Goal: Task Accomplishment & Management: Use online tool/utility

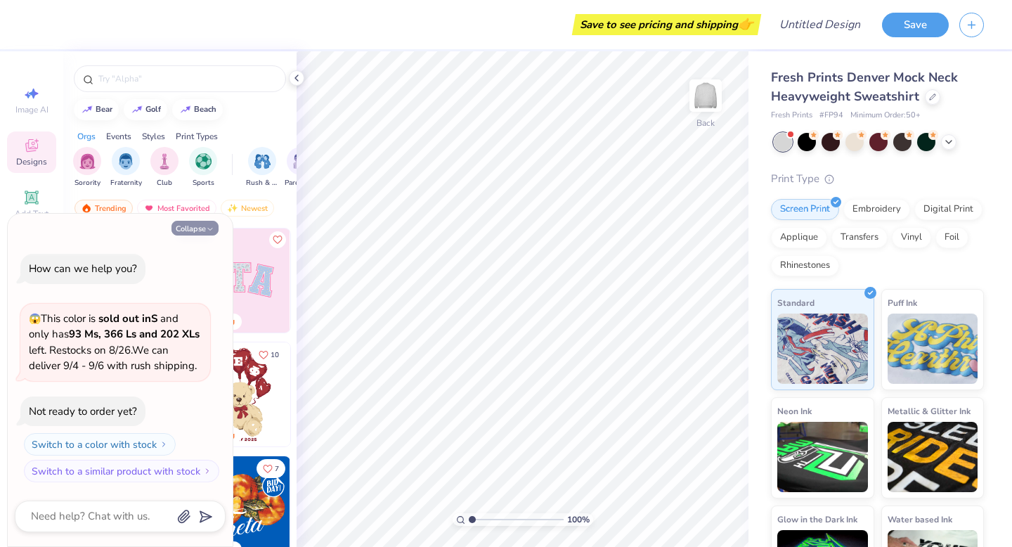
click at [189, 231] on button "Collapse" at bounding box center [194, 228] width 47 height 15
type textarea "x"
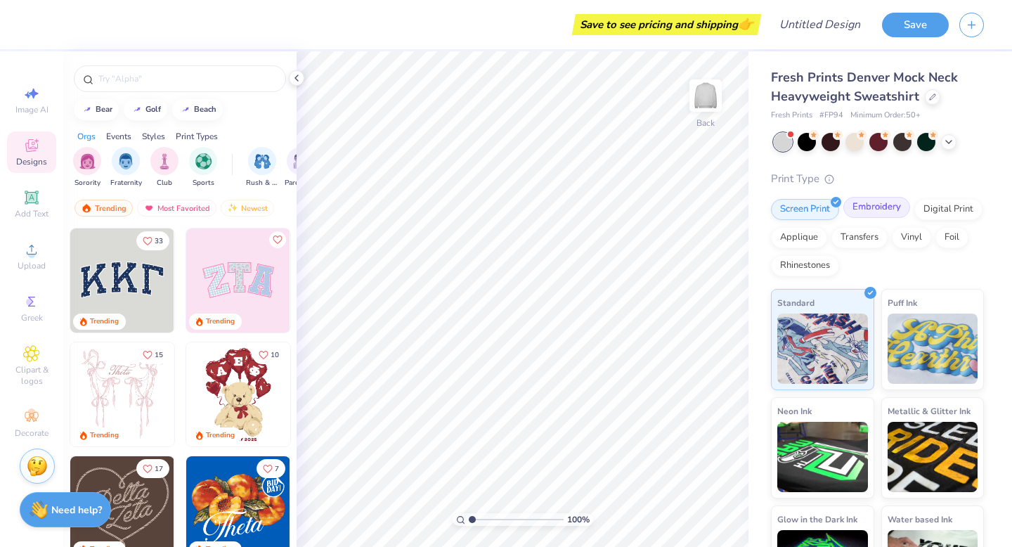
click at [870, 209] on div "Embroidery" at bounding box center [876, 207] width 67 height 21
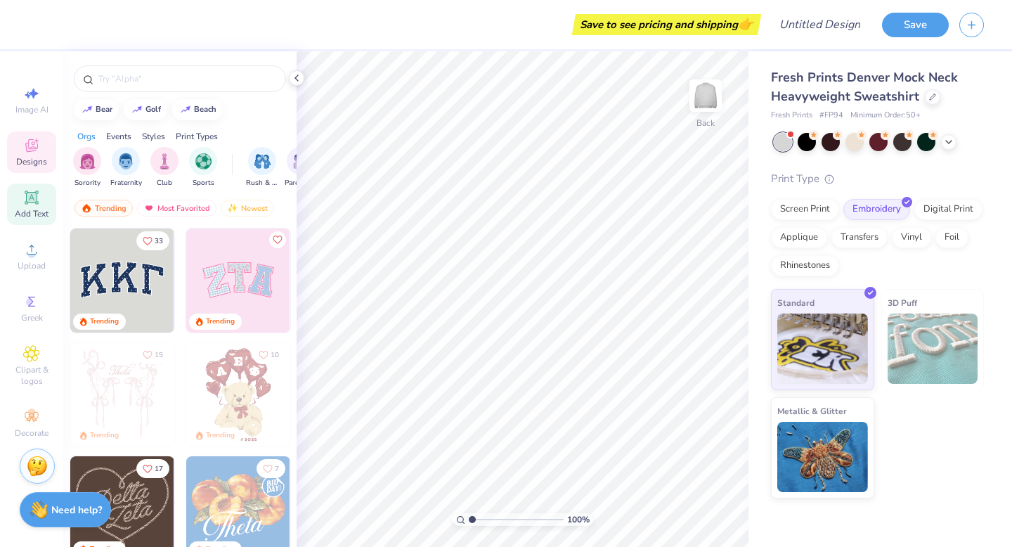
click at [26, 201] on icon at bounding box center [31, 196] width 13 height 13
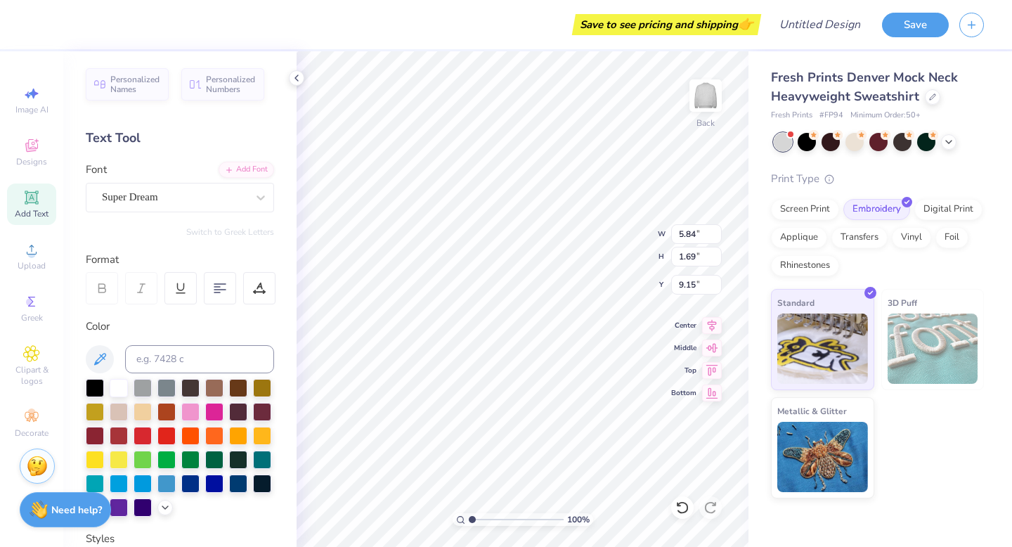
type textarea "HZL"
click at [214, 204] on div "Super Dream" at bounding box center [174, 197] width 148 height 22
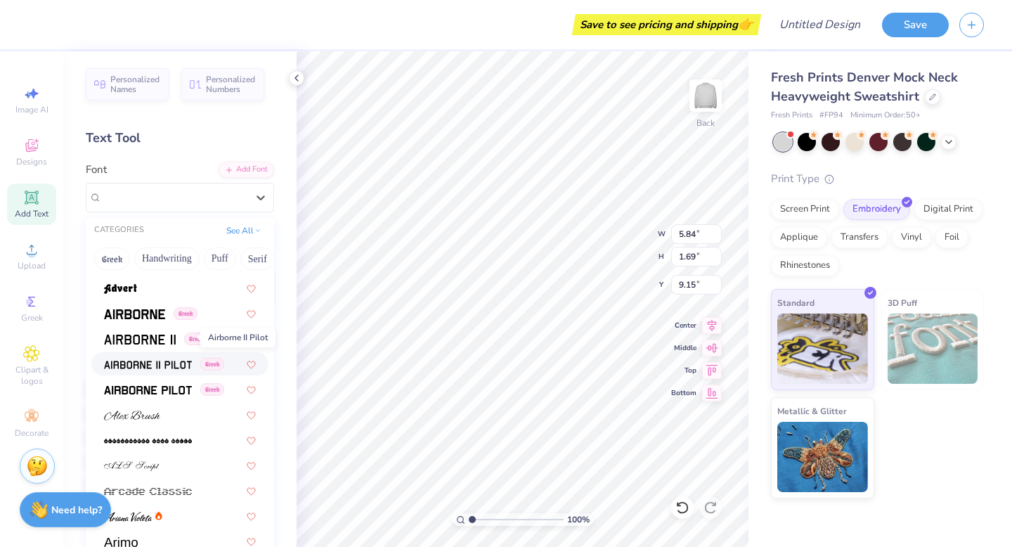
scroll to position [258, 0]
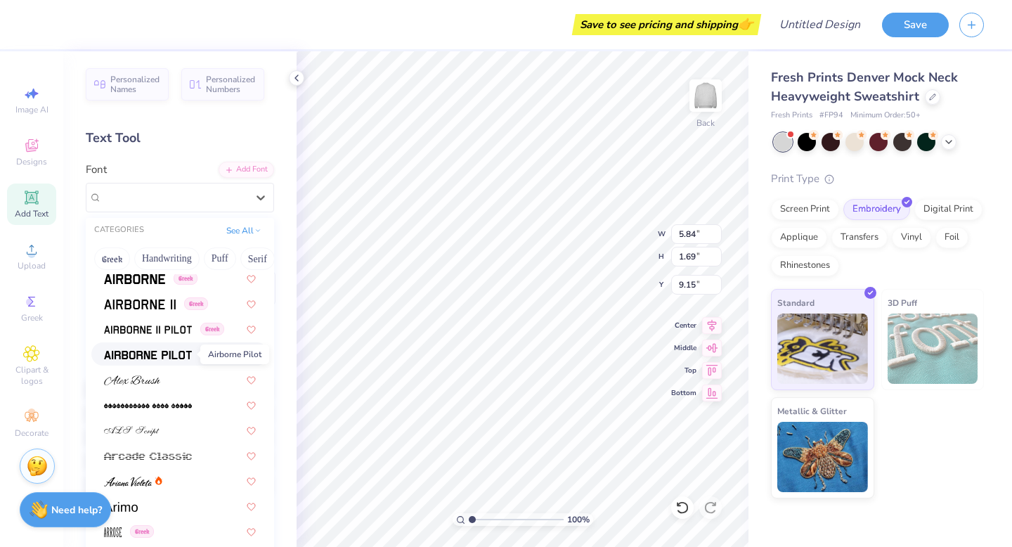
click at [167, 355] on img at bounding box center [148, 355] width 88 height 10
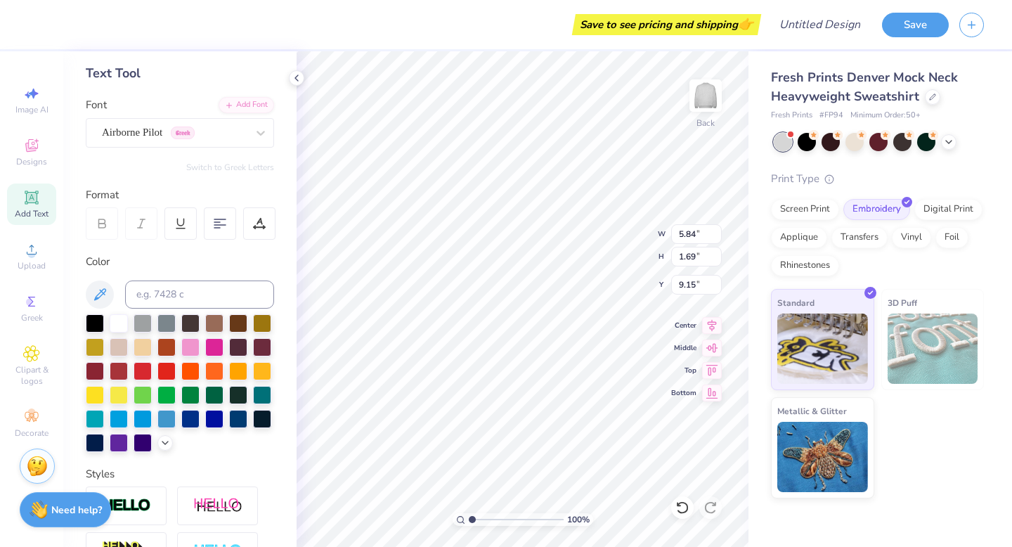
scroll to position [0, 0]
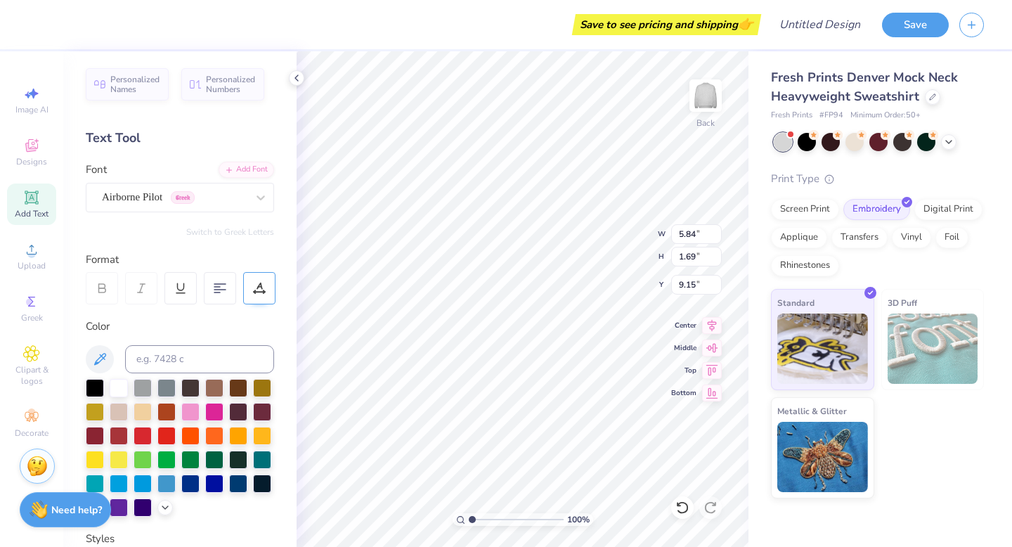
click at [266, 288] on div at bounding box center [259, 288] width 32 height 32
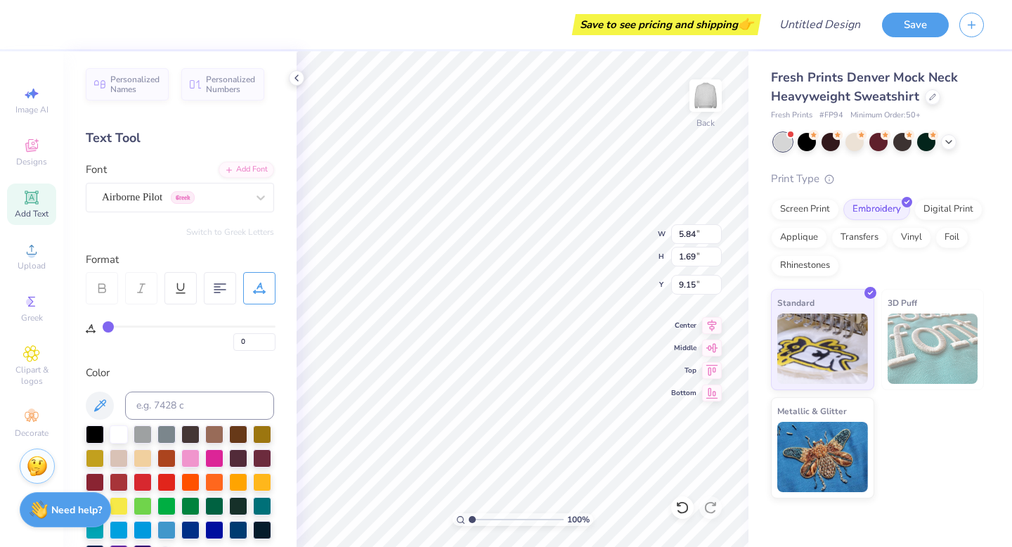
type input "1"
type input "2"
type input "3"
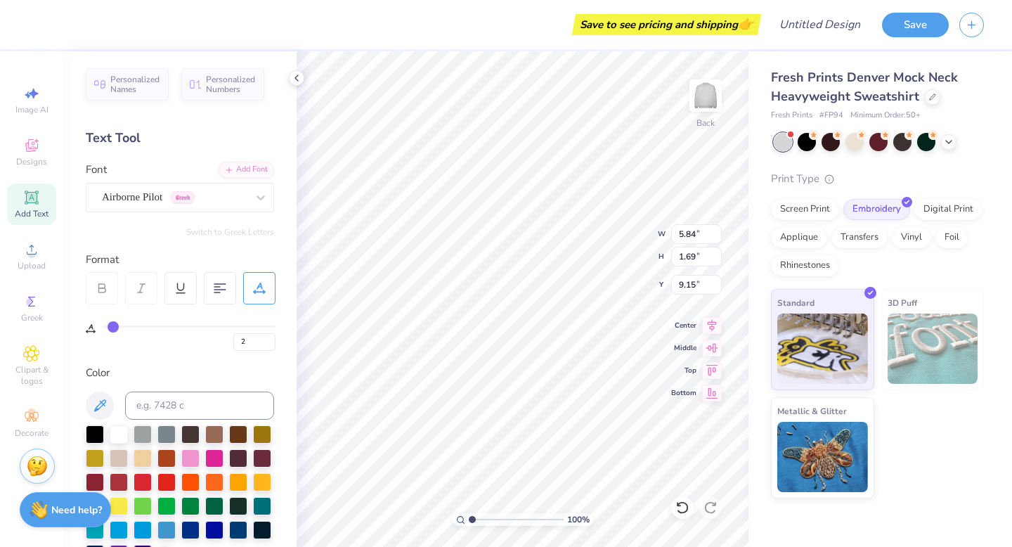
type input "3"
type input "4"
type input "5"
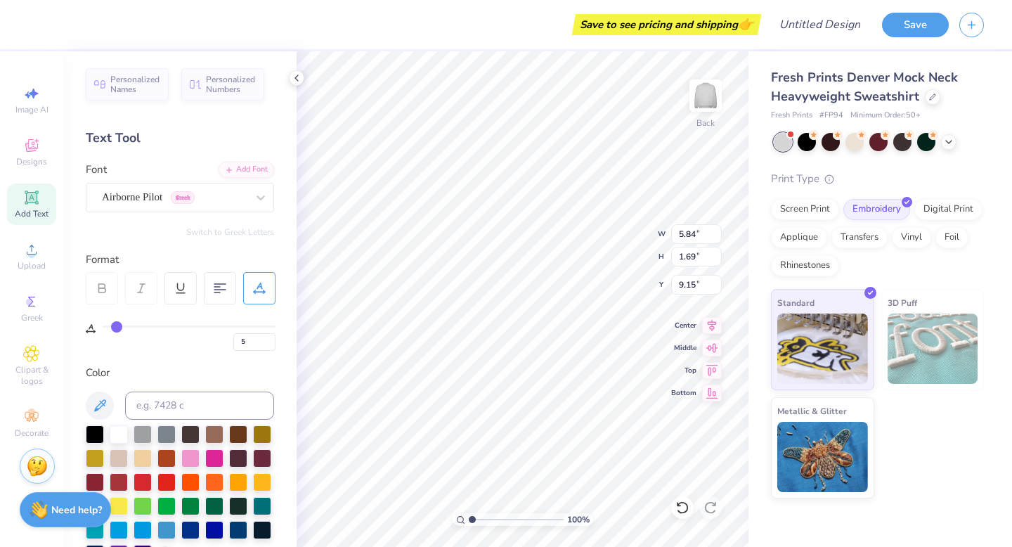
drag, startPoint x: 108, startPoint y: 327, endPoint x: 116, endPoint y: 327, distance: 7.8
click at [116, 327] on input "range" at bounding box center [189, 326] width 173 height 2
type input "6"
type input "7"
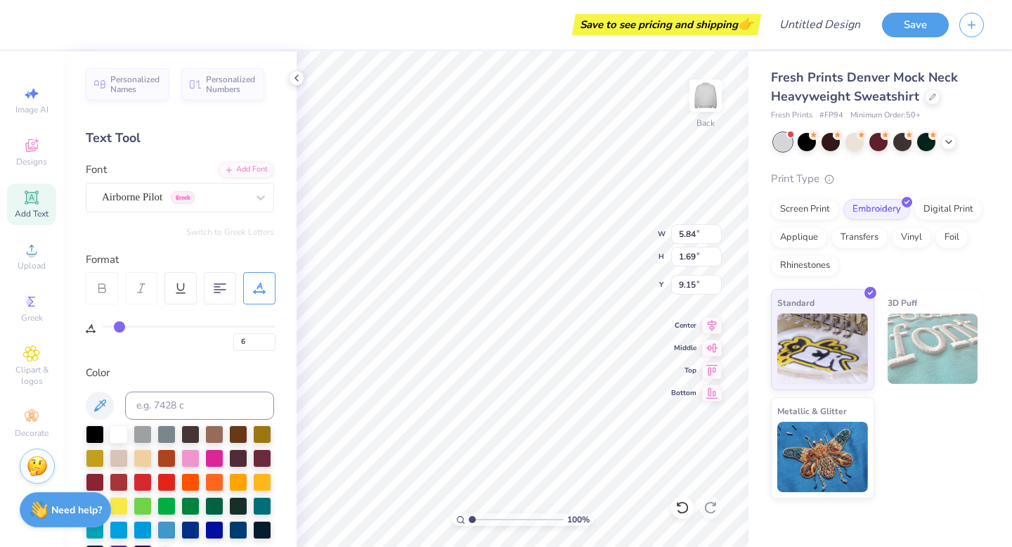
type input "7"
type input "8"
click at [120, 327] on input "range" at bounding box center [189, 326] width 173 height 2
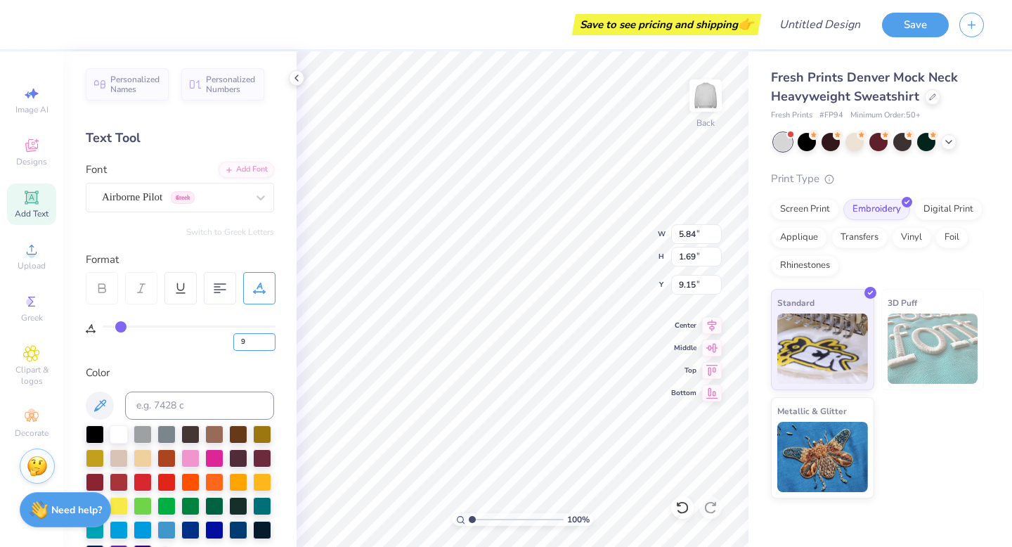
click at [266, 339] on input "9" at bounding box center [254, 342] width 42 height 18
click at [269, 339] on input "10" at bounding box center [254, 342] width 42 height 18
click at [269, 339] on input "11" at bounding box center [254, 342] width 42 height 18
click at [269, 339] on input "12" at bounding box center [254, 342] width 42 height 18
click at [269, 339] on input "13" at bounding box center [254, 342] width 42 height 18
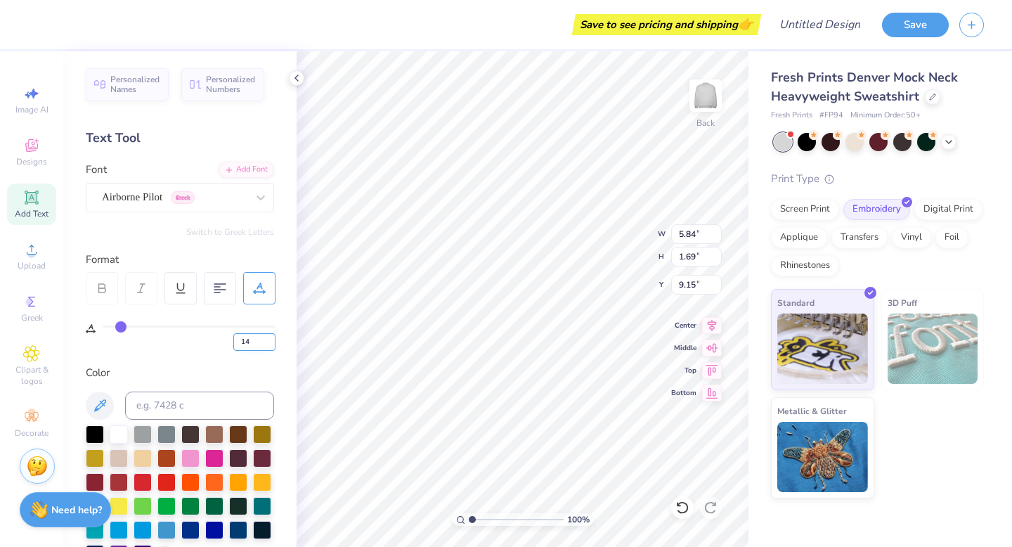
click at [269, 339] on input "14" at bounding box center [254, 342] width 42 height 18
click at [269, 339] on input "15" at bounding box center [254, 342] width 42 height 18
click at [251, 345] on input "15" at bounding box center [254, 342] width 42 height 18
type input "1"
type input "20"
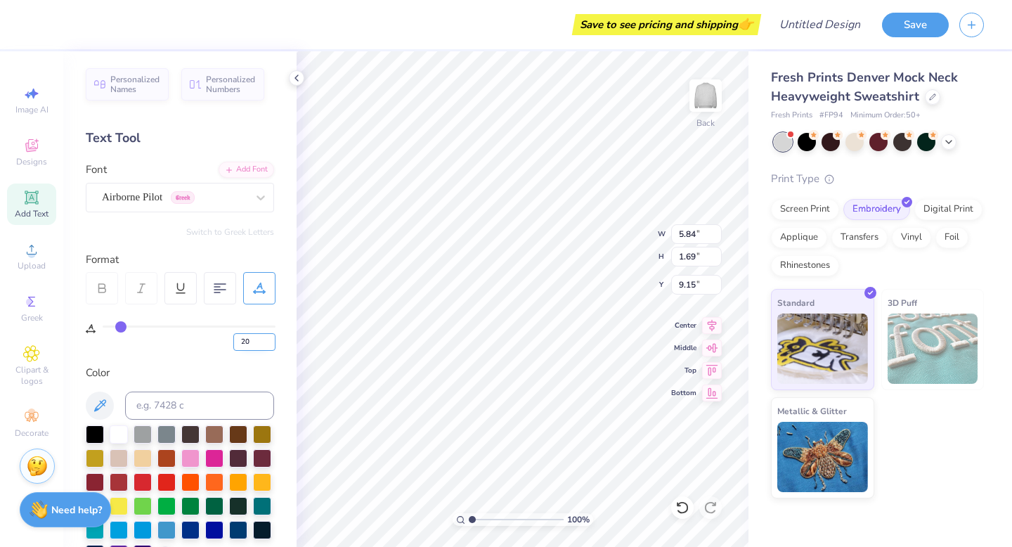
type input "20"
click at [256, 349] on input "20" at bounding box center [254, 342] width 42 height 18
type input "2"
type input "9"
click at [37, 204] on icon at bounding box center [31, 197] width 17 height 17
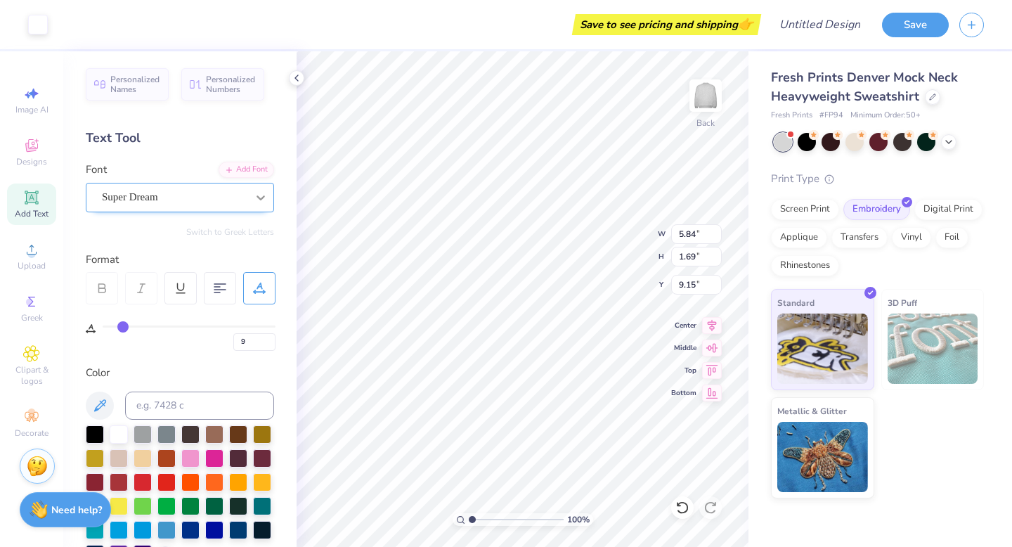
type input "0"
type textarea "HZL"
click at [254, 339] on input "0" at bounding box center [254, 342] width 42 height 18
type input "9"
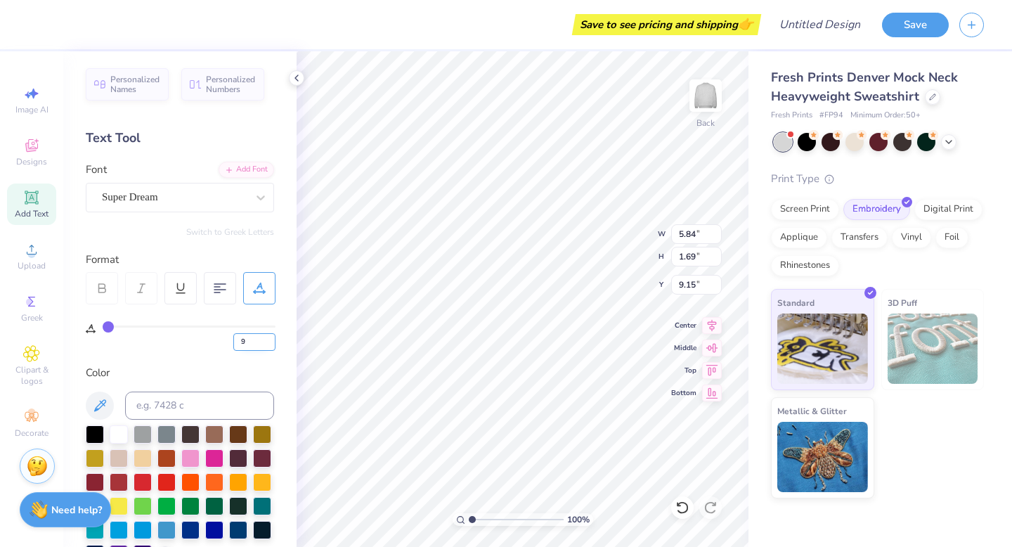
type input "9"
click at [182, 195] on div "Super Dream" at bounding box center [174, 197] width 148 height 22
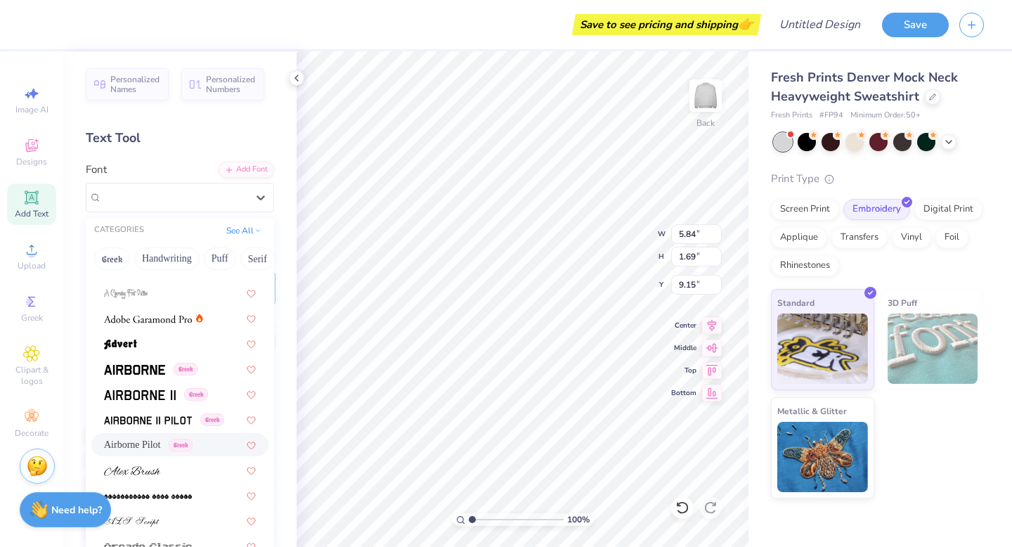
scroll to position [188, 0]
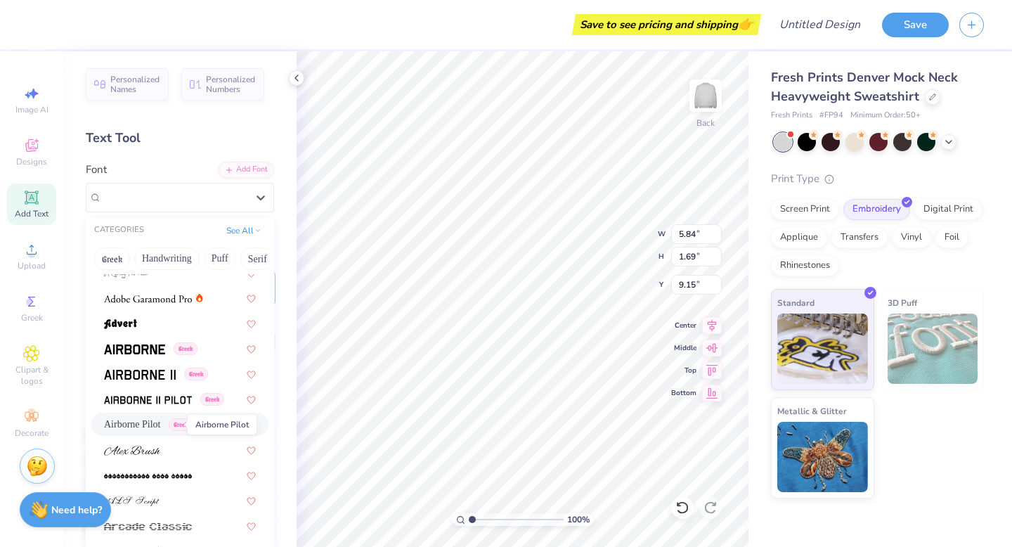
click at [161, 424] on span "Airborne Pilot" at bounding box center [132, 424] width 57 height 15
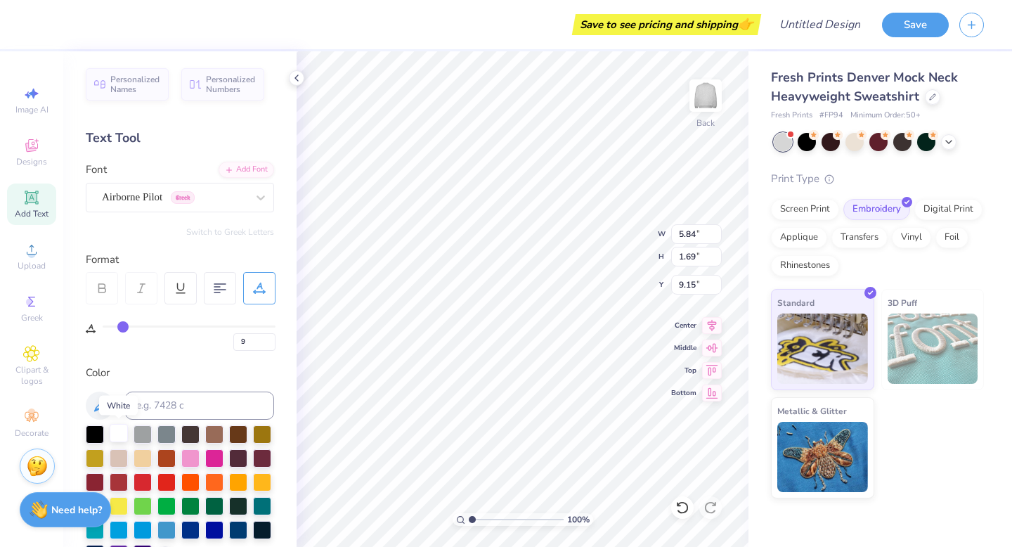
click at [122, 440] on div at bounding box center [119, 433] width 18 height 18
click at [143, 452] on div at bounding box center [142, 457] width 18 height 18
click at [125, 432] on div at bounding box center [119, 433] width 18 height 18
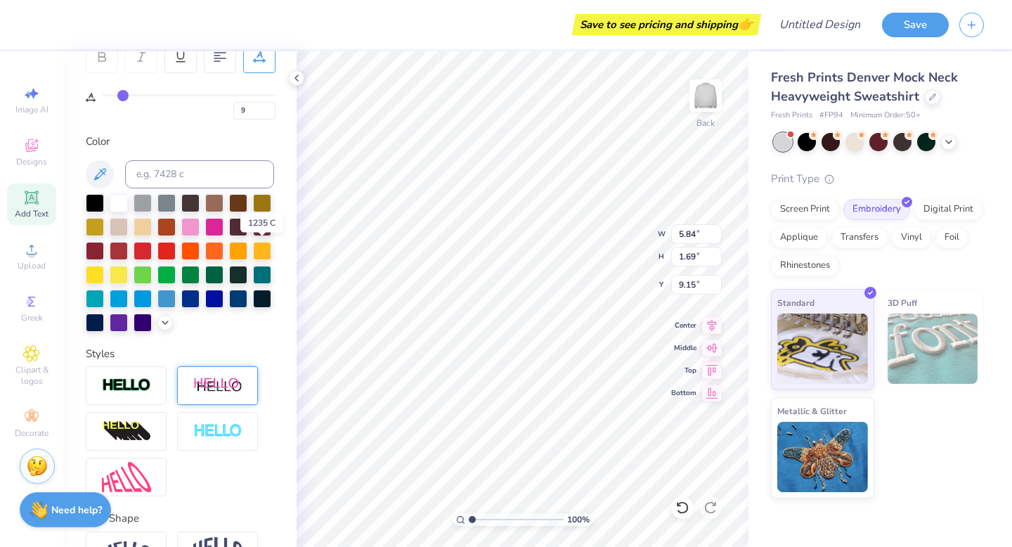
scroll to position [234, 0]
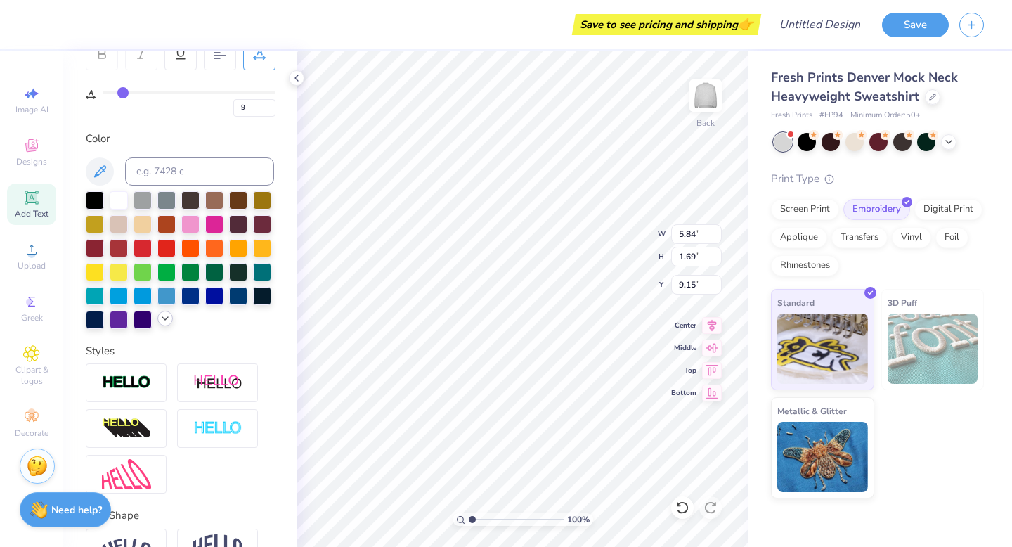
click at [165, 315] on icon at bounding box center [164, 318] width 11 height 11
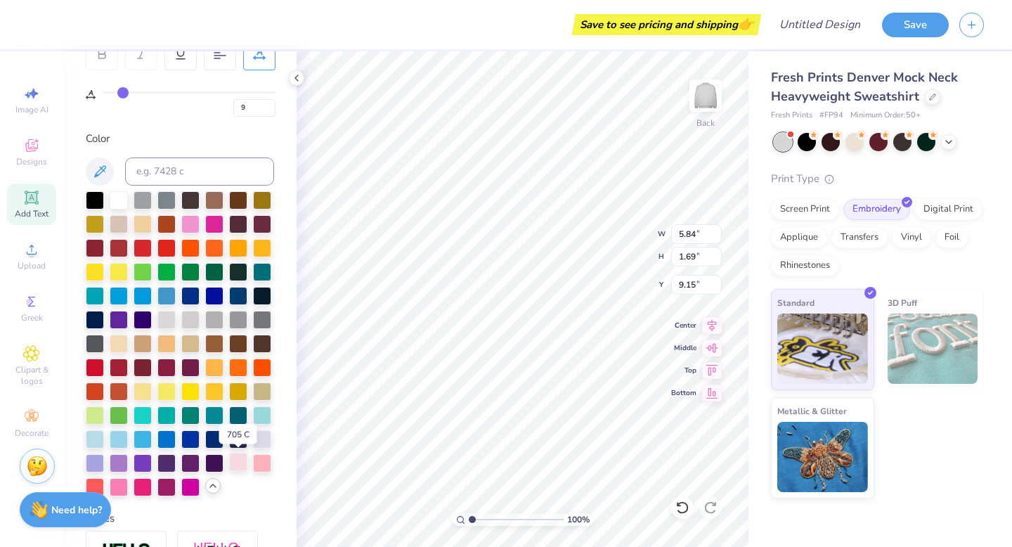
click at [244, 459] on div at bounding box center [238, 461] width 18 height 18
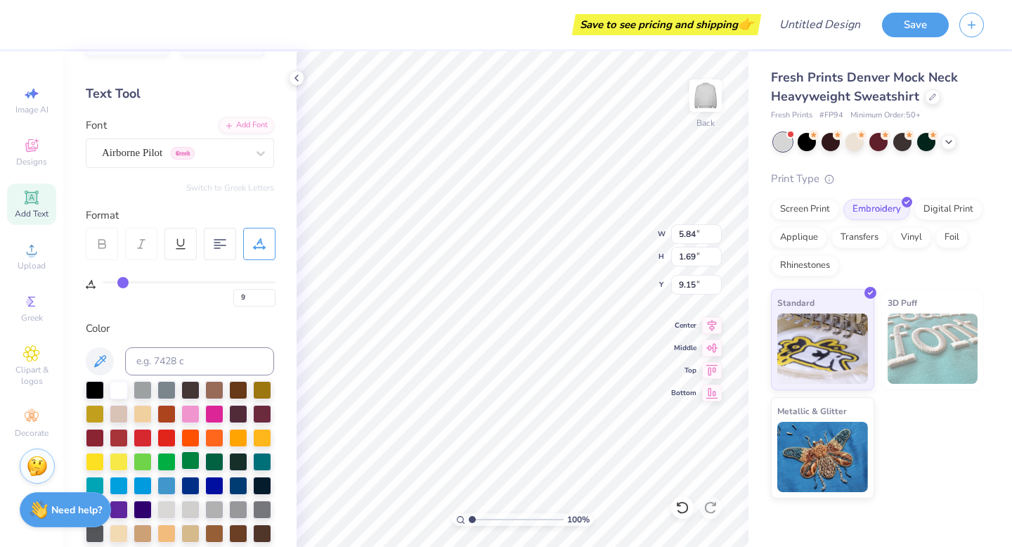
scroll to position [0, 0]
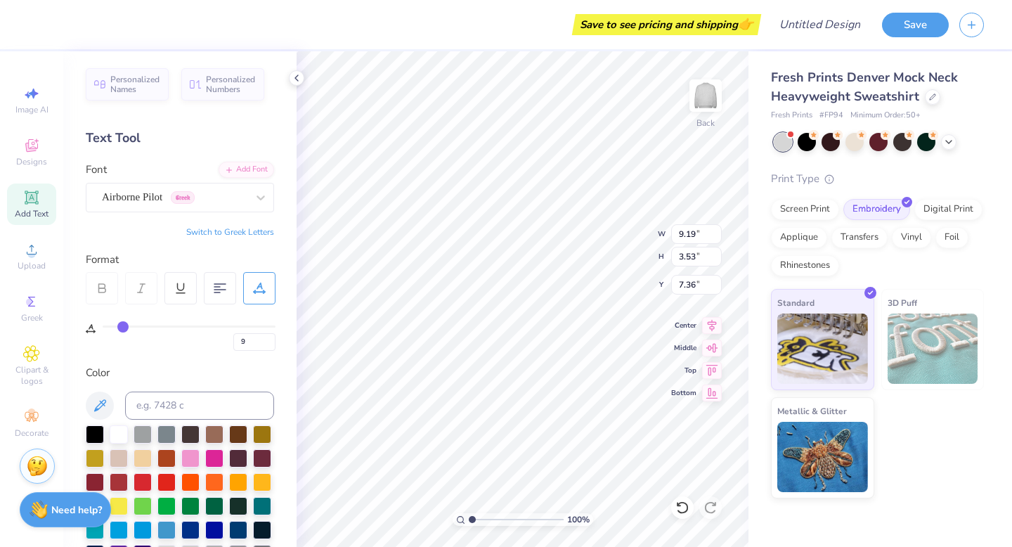
type input "9.19"
type input "3.53"
type input "5.26"
click at [32, 361] on icon at bounding box center [31, 353] width 16 height 17
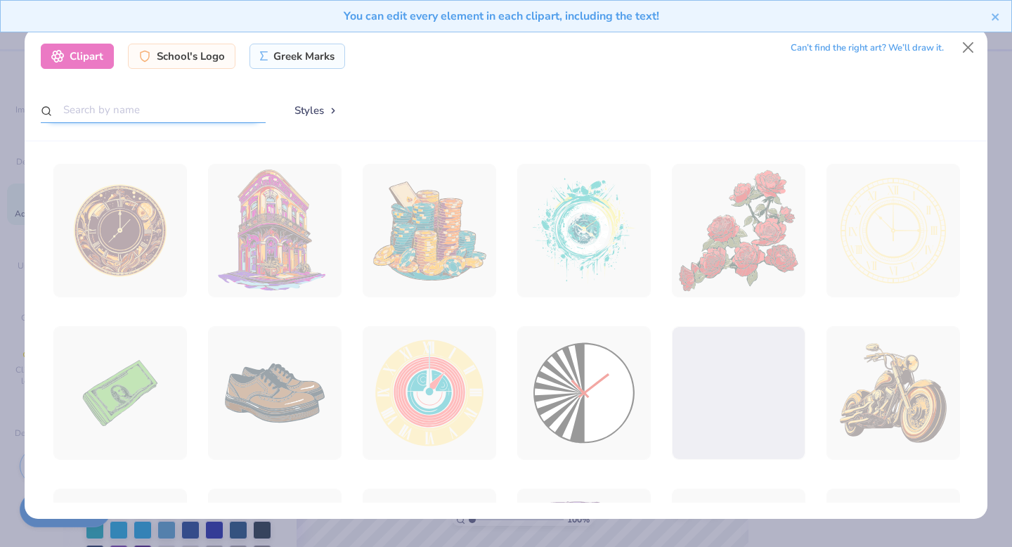
click at [214, 110] on input "text" at bounding box center [153, 110] width 225 height 26
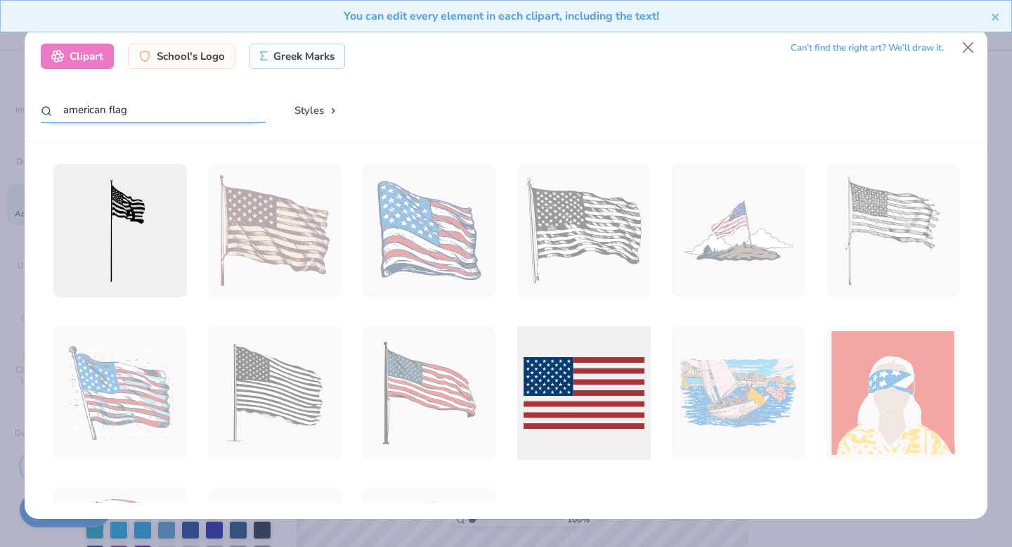
type input "american flag"
click at [606, 405] on div at bounding box center [583, 393] width 147 height 147
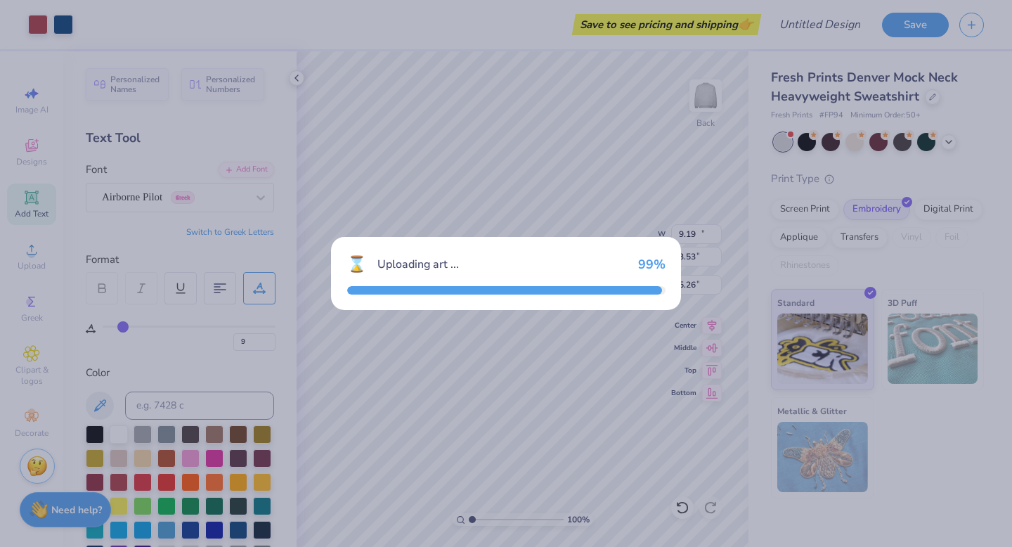
type input "12.00"
type input "7.11"
type input "3.00"
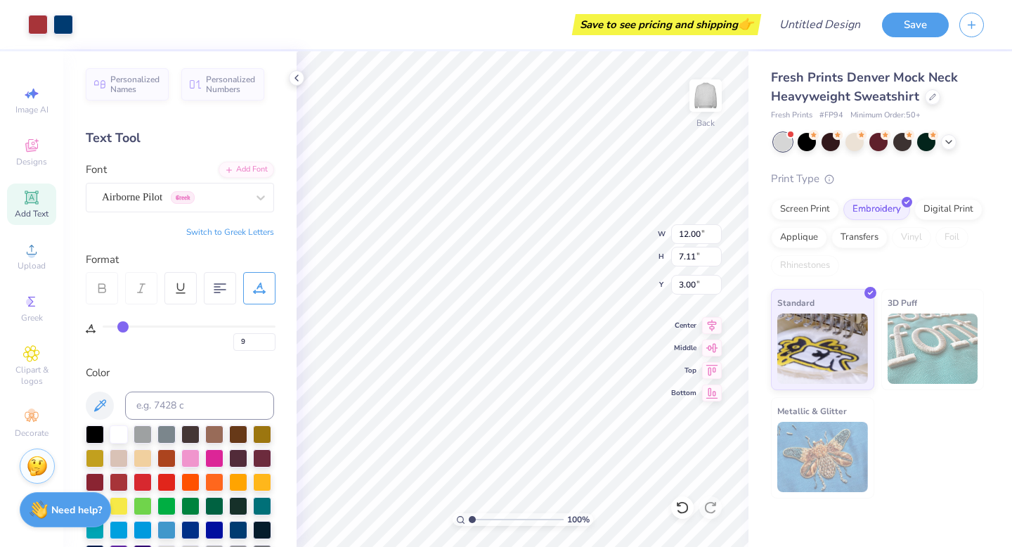
type input "3.63"
type input "2.15"
type input "9.43"
click at [852, 141] on div at bounding box center [854, 140] width 18 height 18
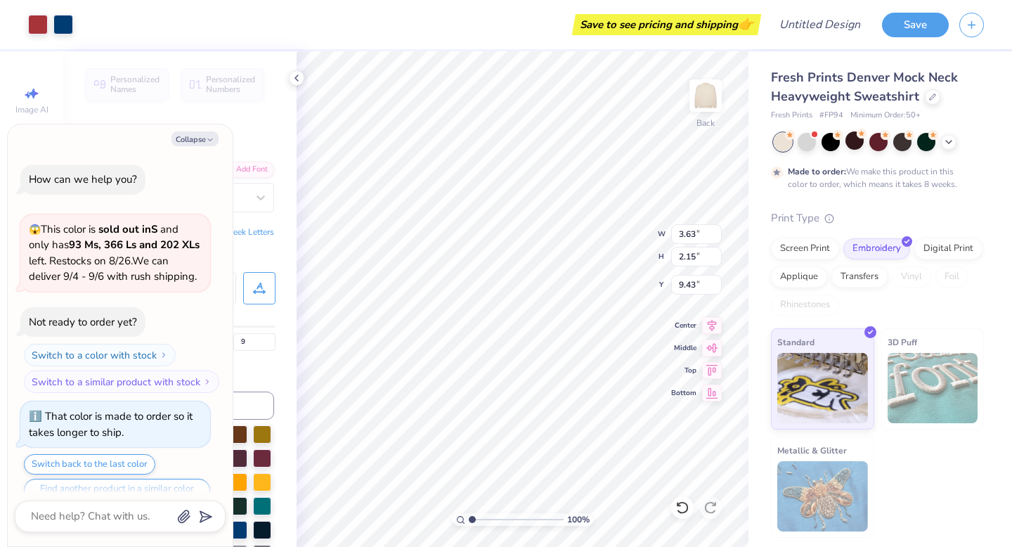
scroll to position [27, 0]
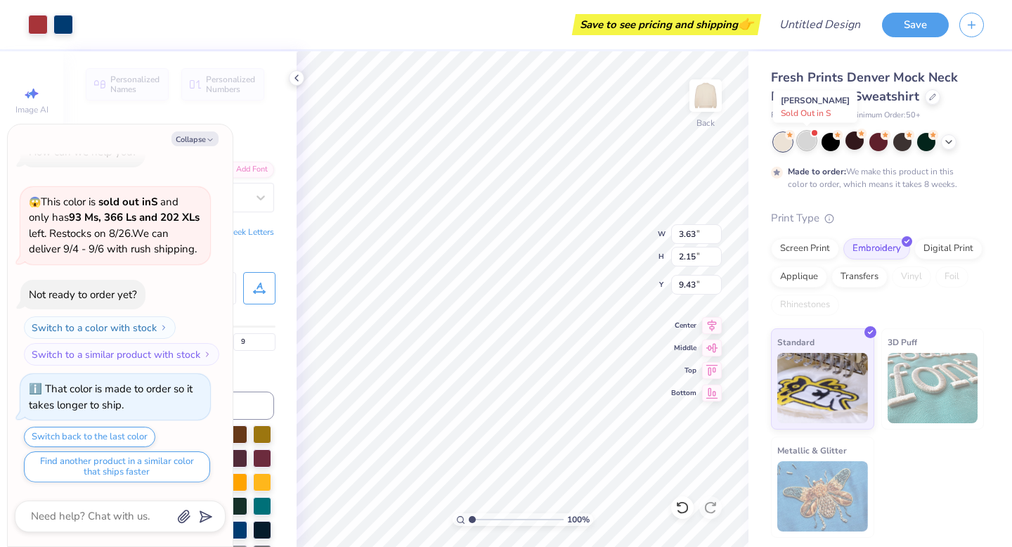
click at [810, 143] on div at bounding box center [806, 140] width 18 height 18
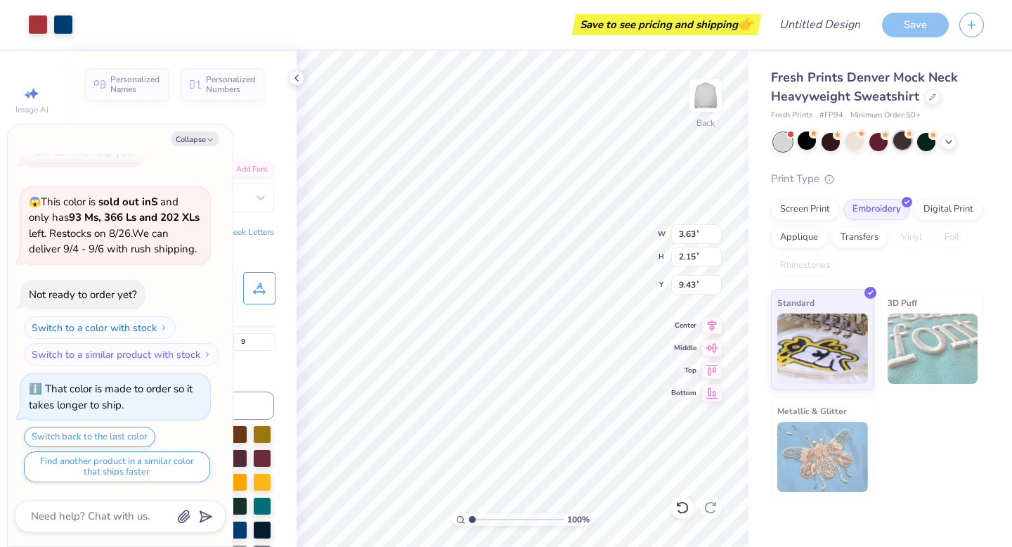
scroll to position [296, 0]
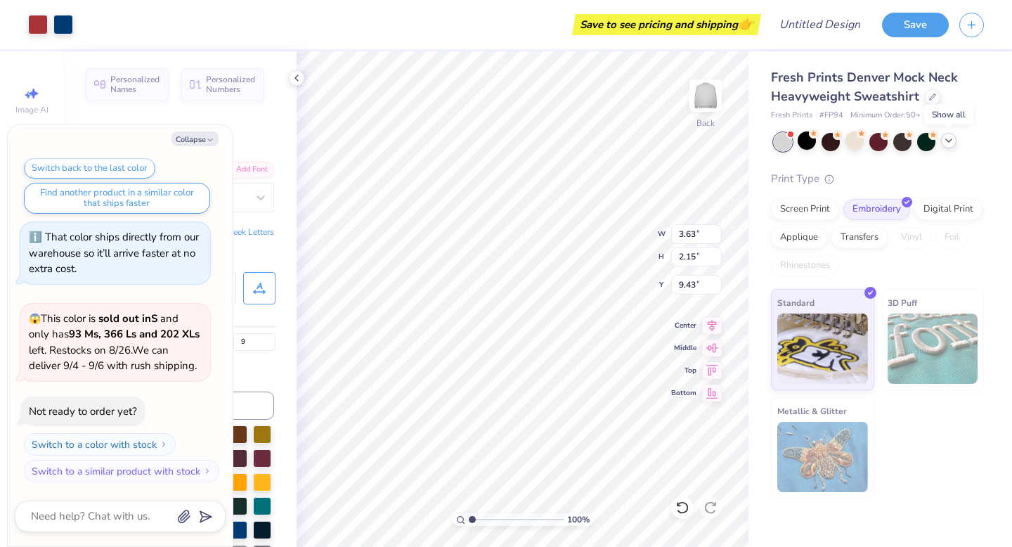
click at [946, 142] on icon at bounding box center [948, 140] width 11 height 11
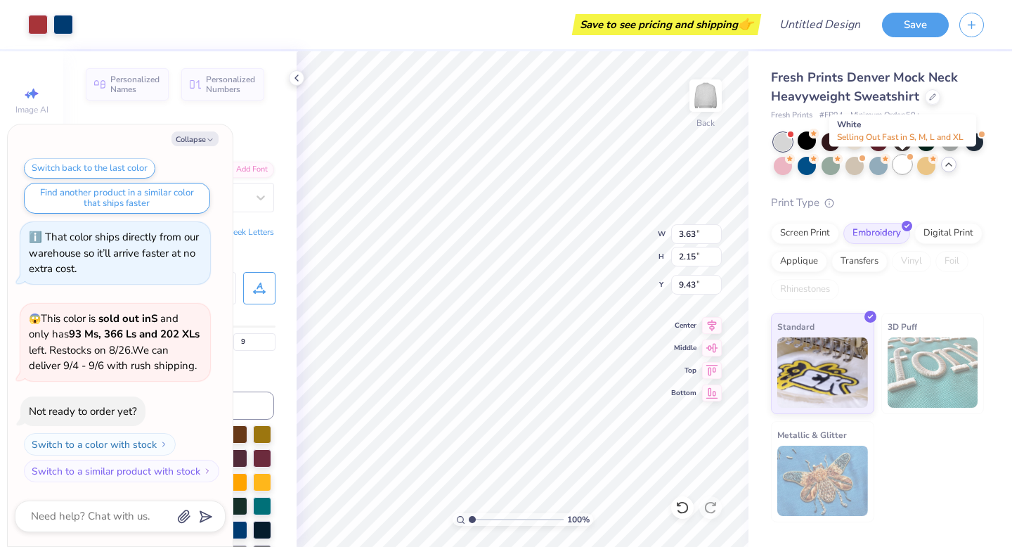
click at [897, 165] on div at bounding box center [902, 164] width 18 height 18
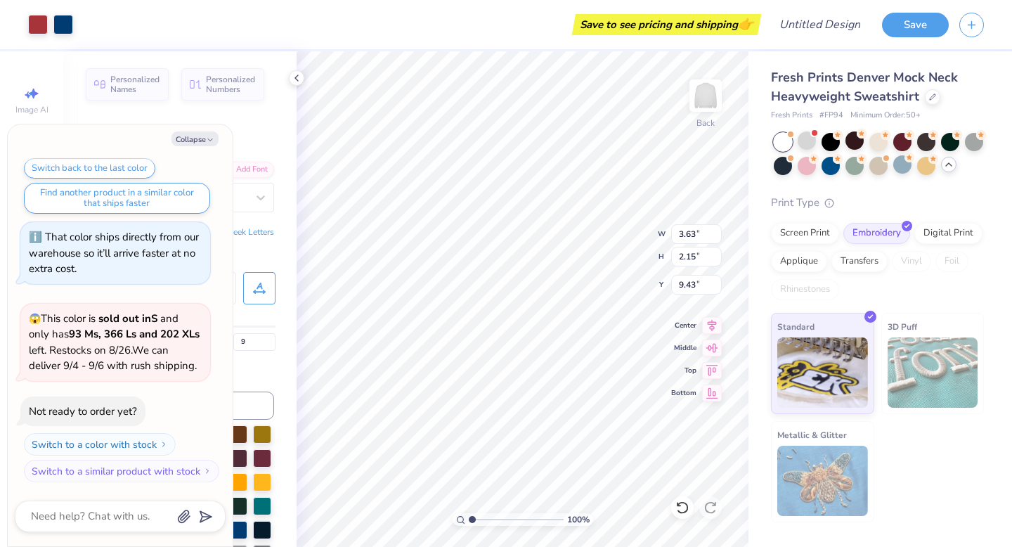
scroll to position [478, 0]
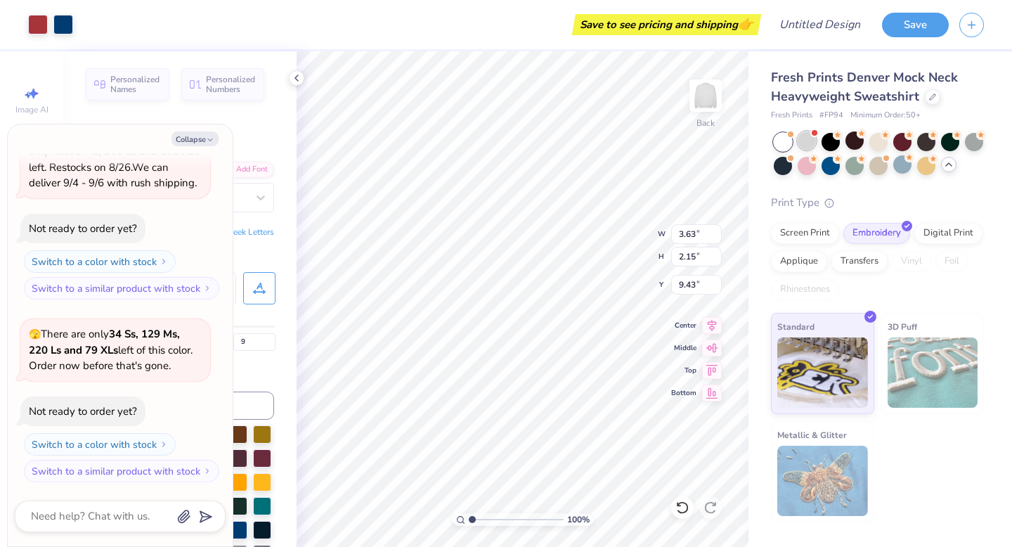
click at [809, 141] on div at bounding box center [806, 140] width 18 height 18
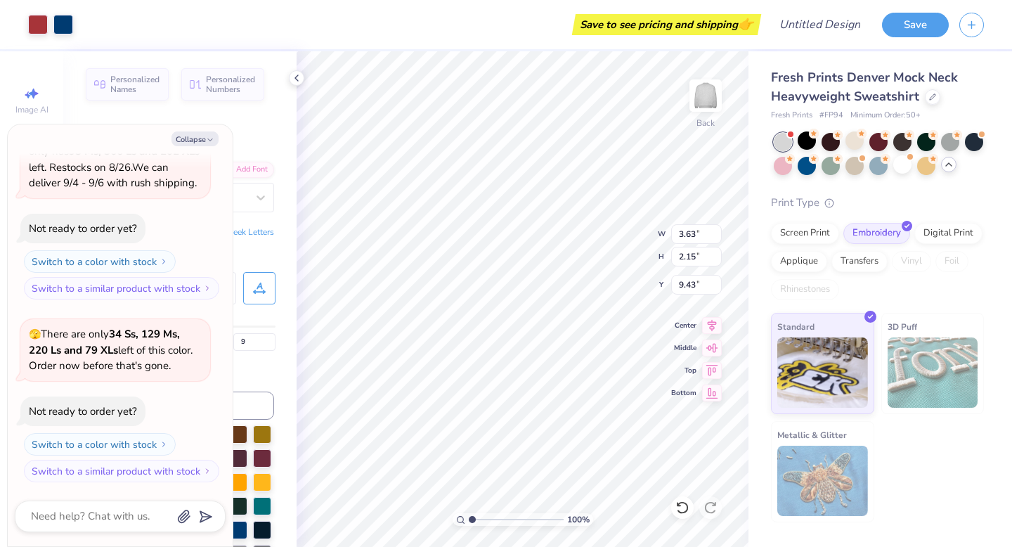
scroll to position [677, 0]
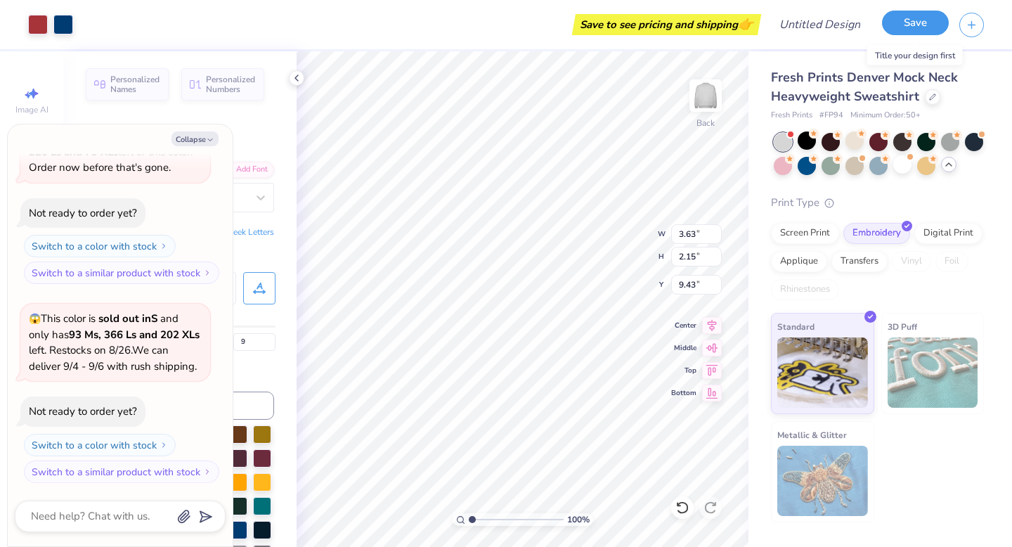
click at [899, 27] on button "Save" at bounding box center [915, 23] width 67 height 25
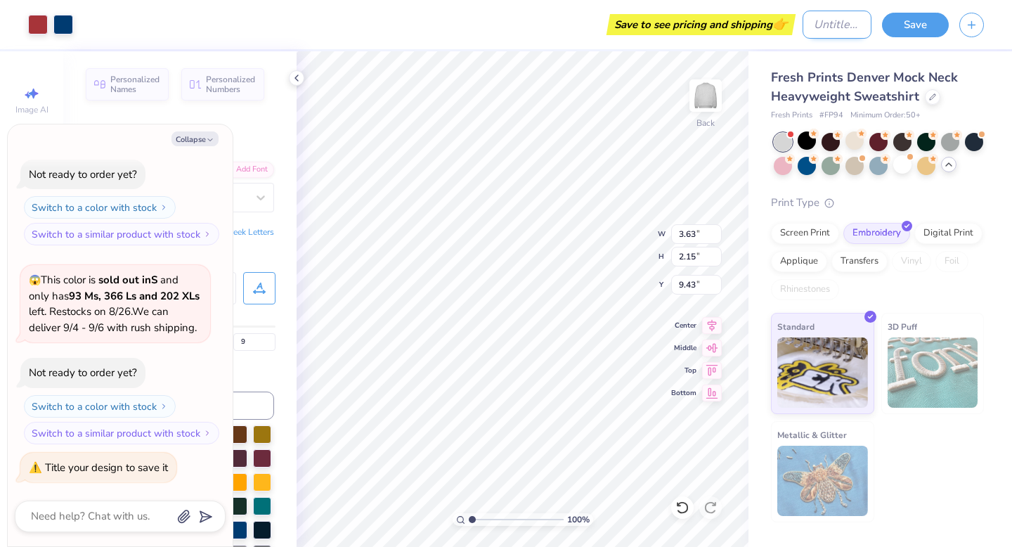
type textarea "x"
click at [849, 24] on input "Design Title" at bounding box center [836, 25] width 69 height 28
type input "t"
type textarea "x"
type input "tr"
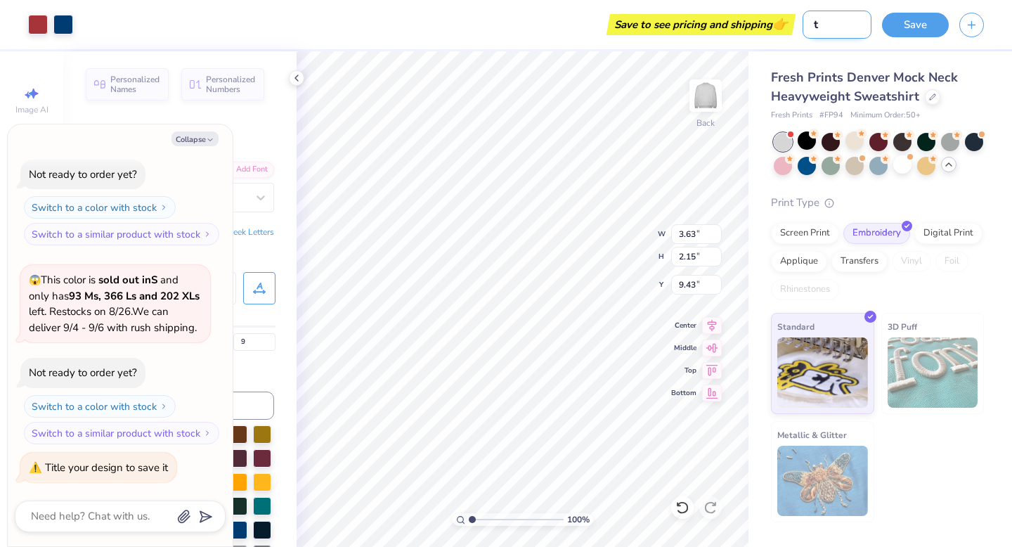
type textarea "x"
type input "try"
type textarea "x"
type input "try"
click at [933, 23] on button "Save" at bounding box center [915, 23] width 67 height 25
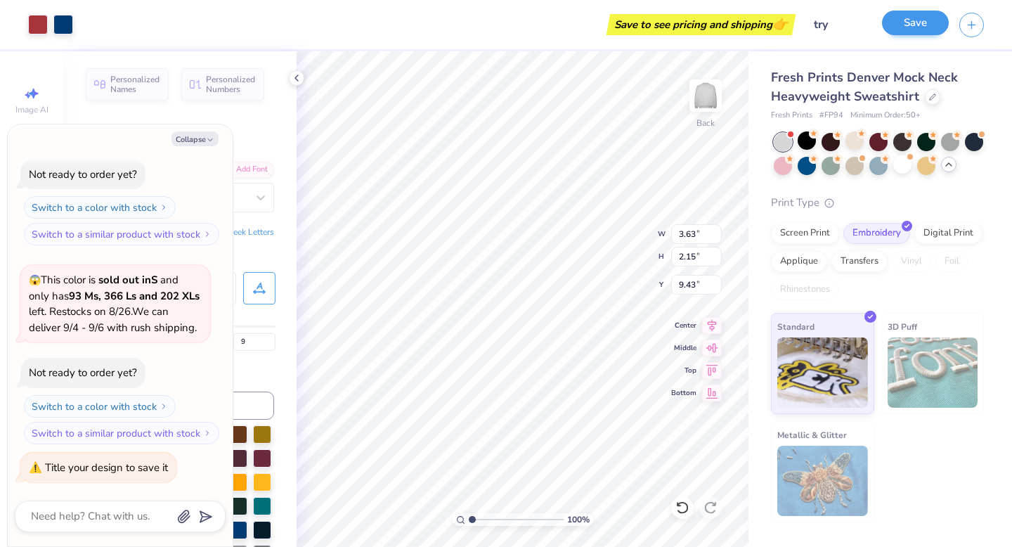
type textarea "x"
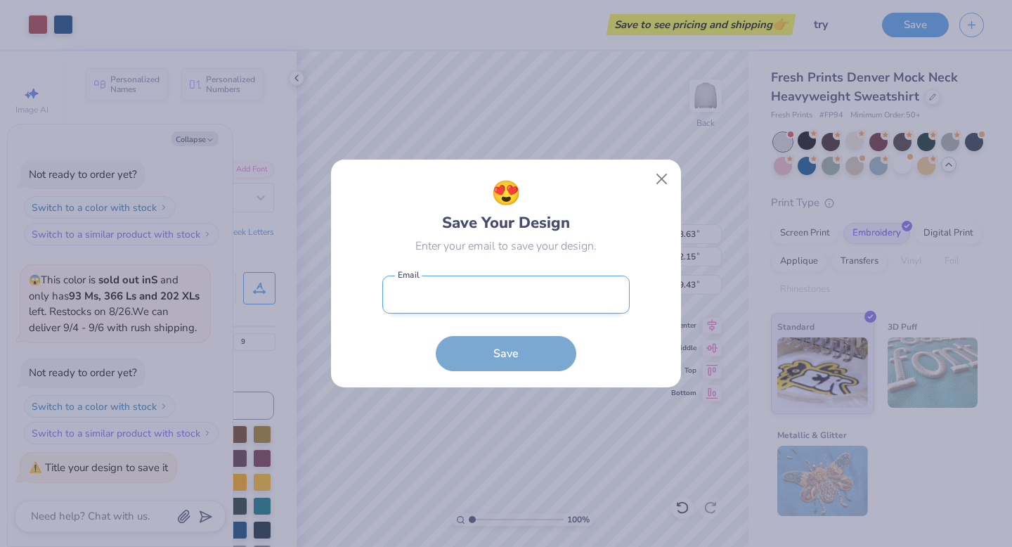
click at [445, 298] on input "email" at bounding box center [505, 294] width 247 height 39
type input "[EMAIL_ADDRESS][DOMAIN_NAME]"
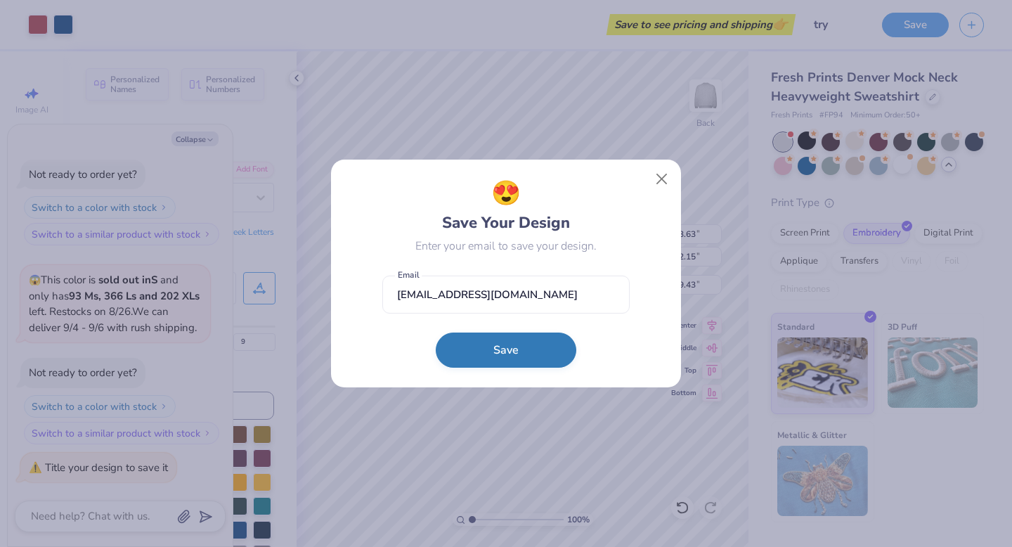
click at [495, 365] on button "Save" at bounding box center [506, 349] width 141 height 35
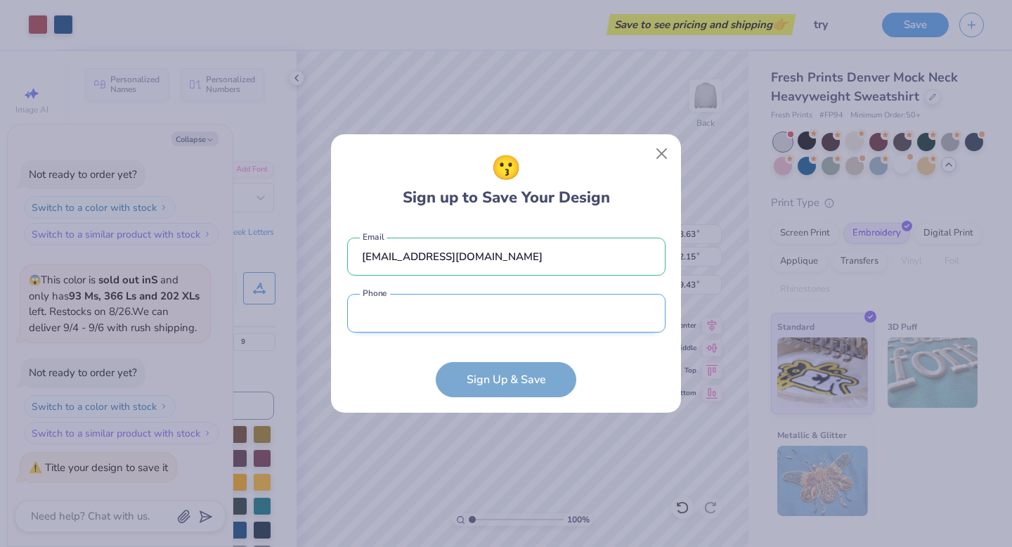
click at [488, 327] on input "tel" at bounding box center [506, 313] width 318 height 39
type input "2"
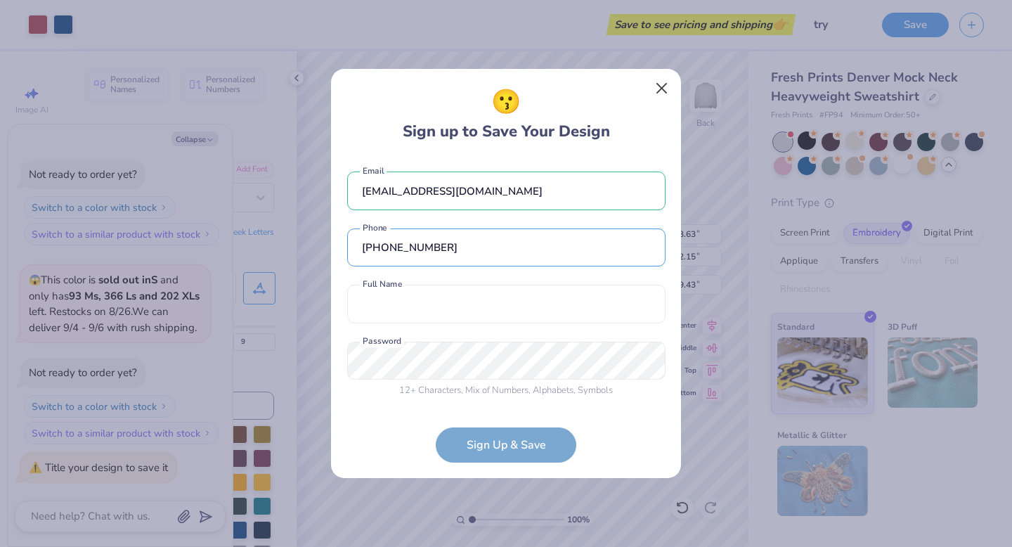
type input "[PHONE_NUMBER]"
click at [658, 95] on button "Close" at bounding box center [662, 88] width 27 height 27
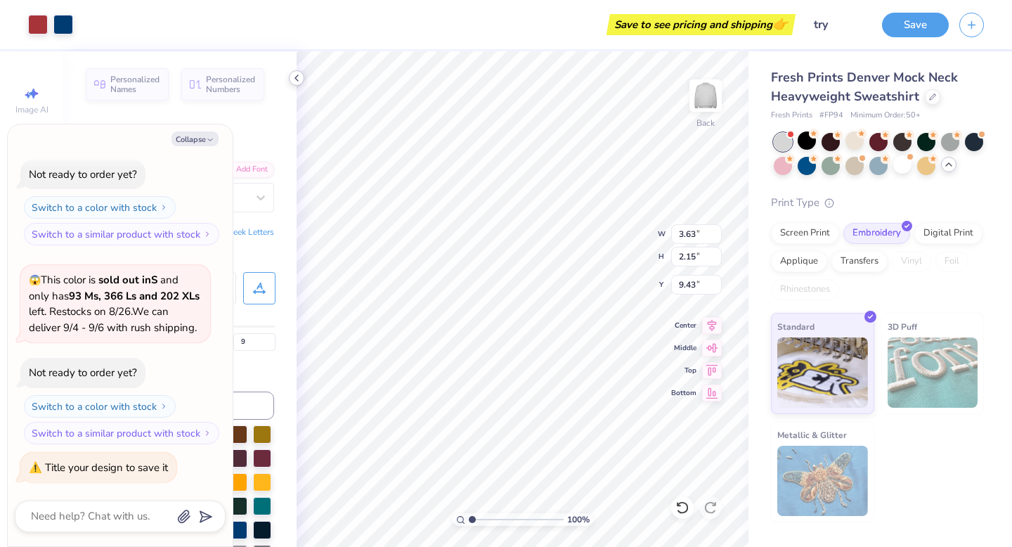
click at [293, 77] on icon at bounding box center [296, 77] width 11 height 11
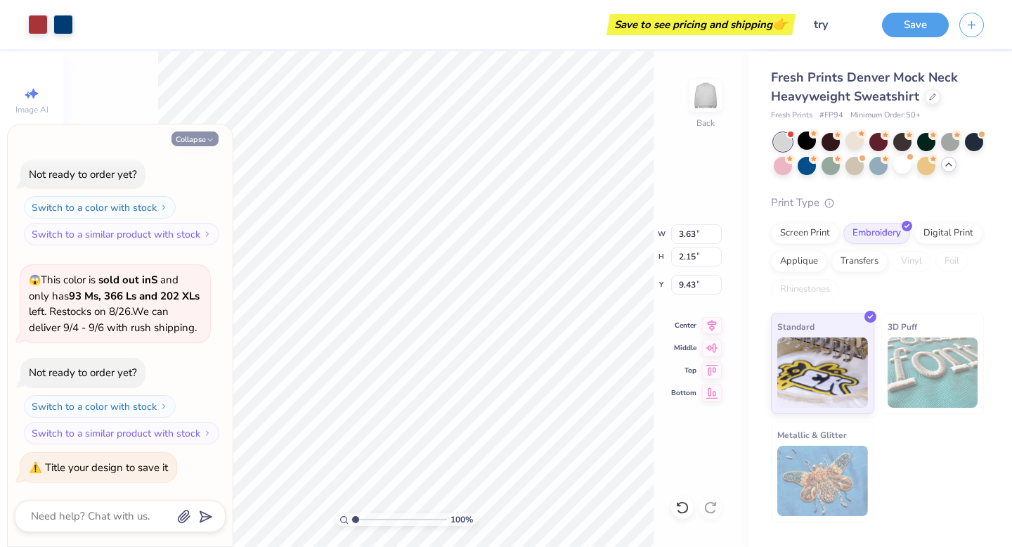
click at [210, 140] on polyline "button" at bounding box center [210, 140] width 4 height 2
type textarea "x"
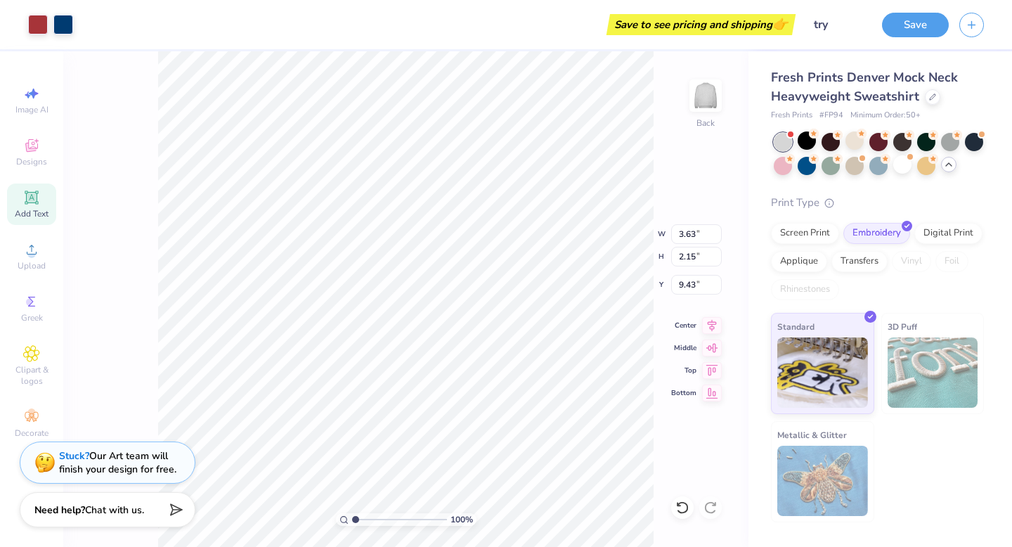
click at [703, 32] on div "Save to see pricing and shipping 👉" at bounding box center [701, 24] width 182 height 21
